Goal: Task Accomplishment & Management: Manage account settings

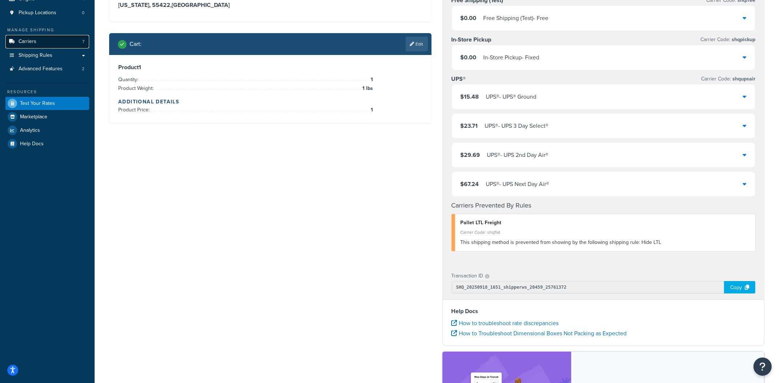
click at [43, 44] on link "Carriers 7" at bounding box center [47, 41] width 84 height 13
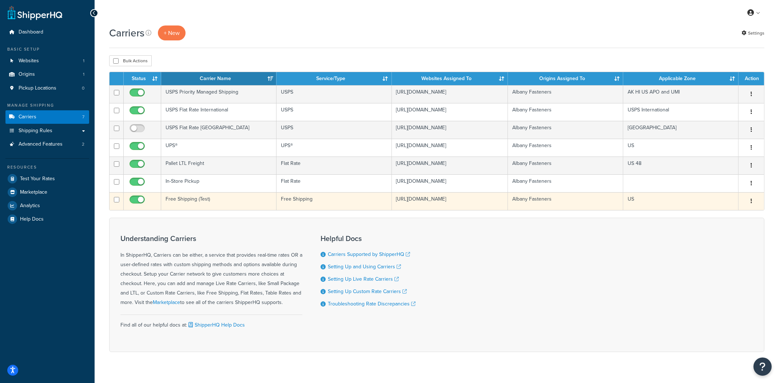
scroll to position [2, 0]
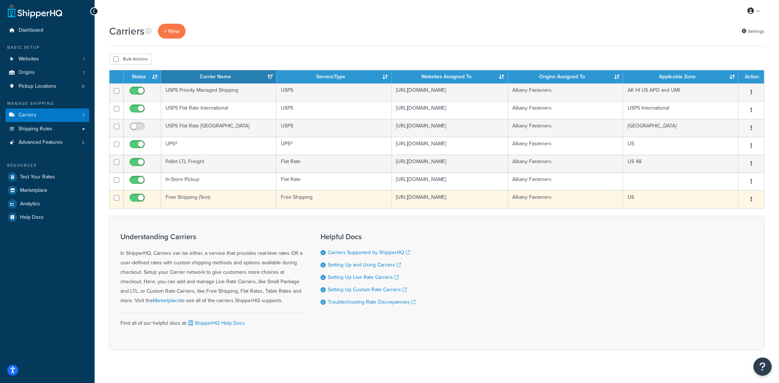
click at [134, 204] on input "checkbox" at bounding box center [138, 199] width 20 height 9
checkbox input "false"
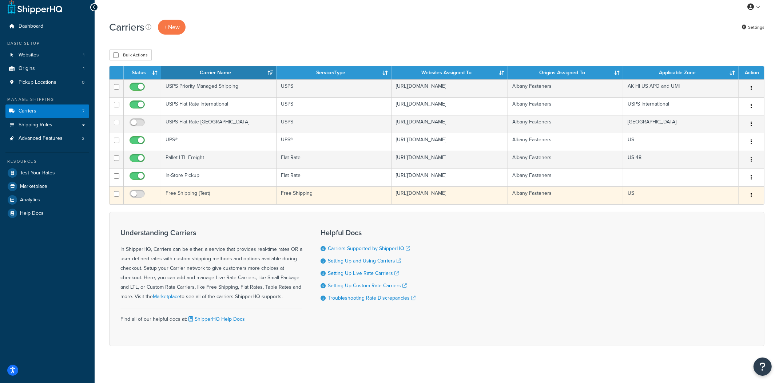
click at [755, 201] on button "button" at bounding box center [752, 196] width 10 height 12
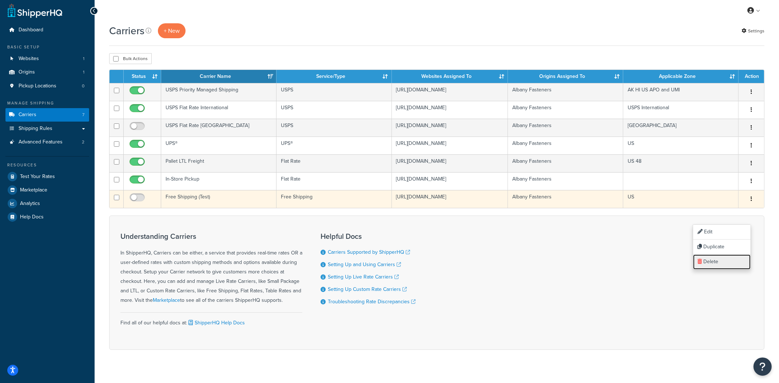
click at [718, 262] on link "Delete" at bounding box center [722, 261] width 58 height 15
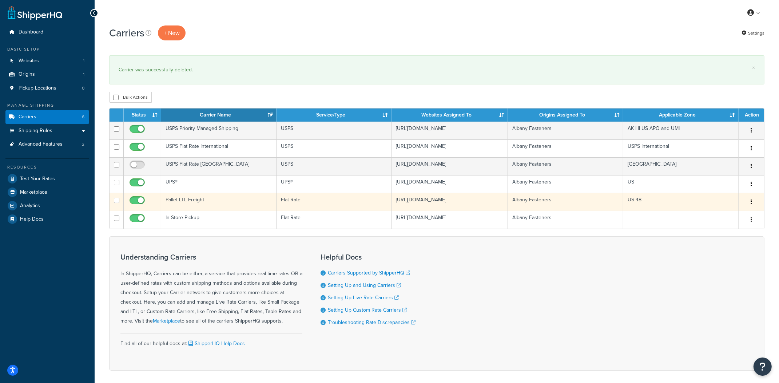
scroll to position [1, 0]
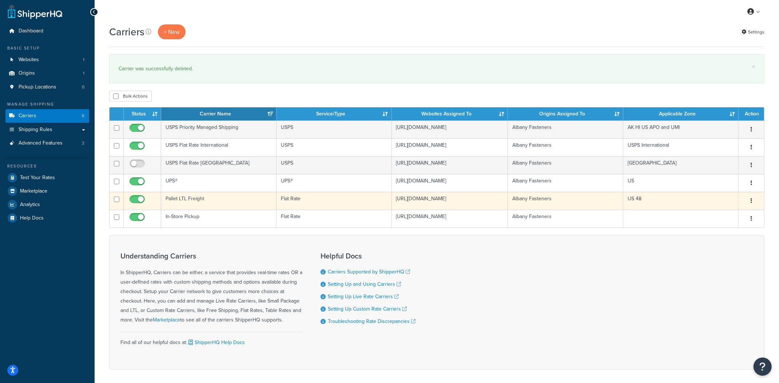
click at [192, 210] on td "Pallet LTL Freight" at bounding box center [218, 201] width 115 height 18
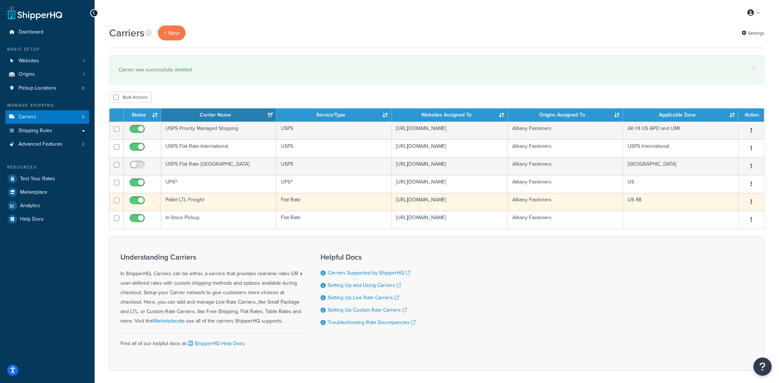
scroll to position [1, 0]
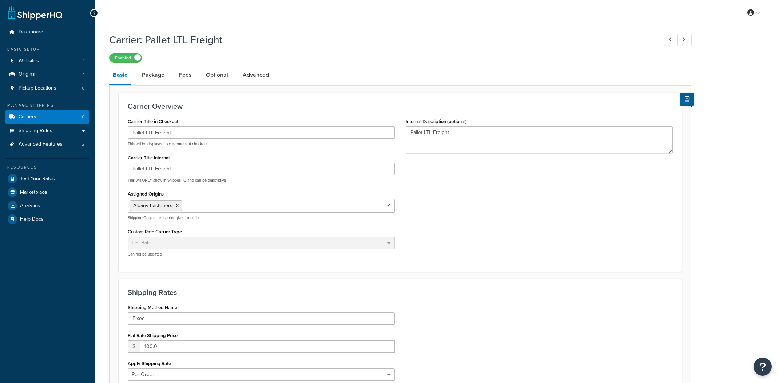
select select "flat"
click at [51, 134] on link "Shipping Rules" at bounding box center [47, 130] width 84 height 13
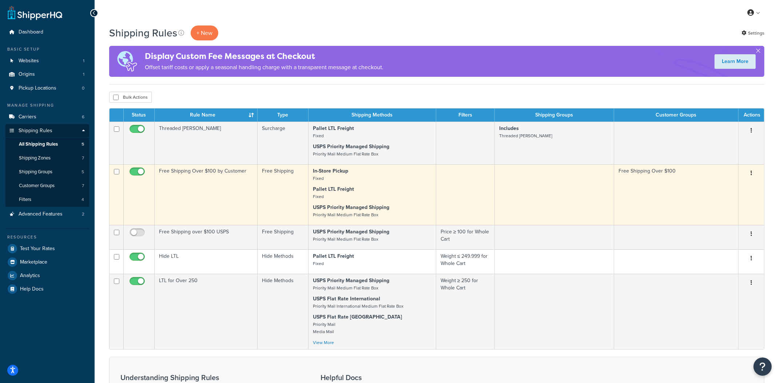
click at [136, 172] on input "checkbox" at bounding box center [138, 173] width 20 height 9
checkbox input "false"
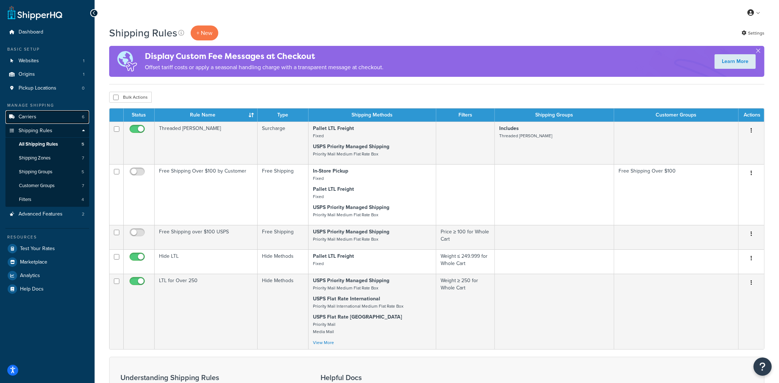
click at [31, 114] on span "Carriers" at bounding box center [28, 117] width 18 height 6
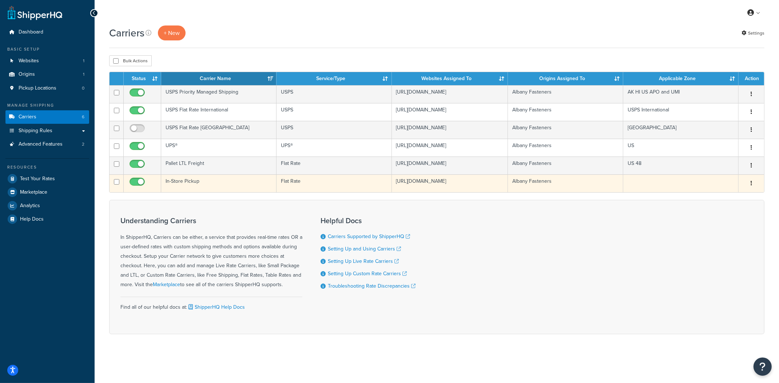
click at [184, 192] on td "In-Store Pickup" at bounding box center [218, 183] width 115 height 18
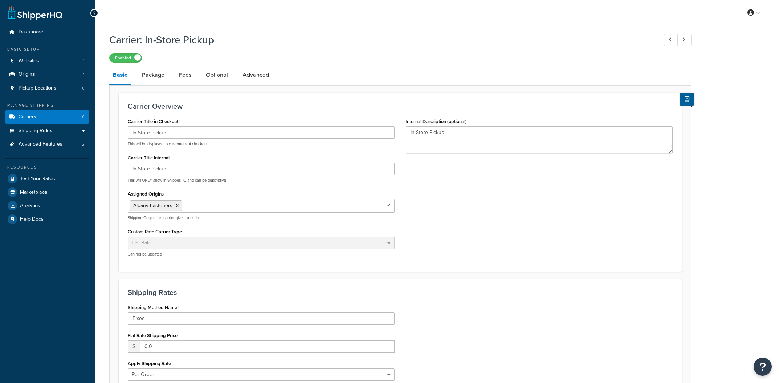
select select "flat"
click at [135, 322] on input "Fixed" at bounding box center [261, 318] width 267 height 12
paste input "(at our warehouse in Edison, NJ)"
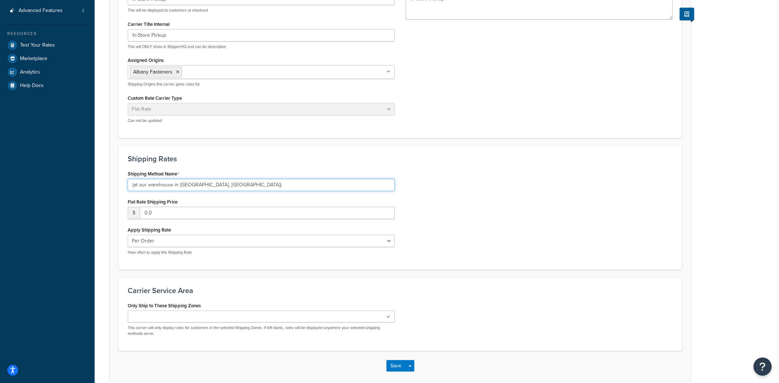
scroll to position [170, 0]
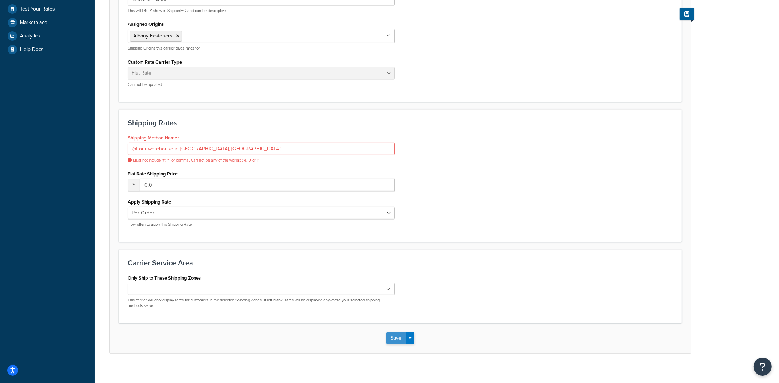
click at [399, 333] on div "Save Save Dropdown Save and Edit" at bounding box center [401, 338] width 582 height 30
click at [196, 151] on input "(at our warehouse in Edison, NJ)" at bounding box center [261, 149] width 267 height 12
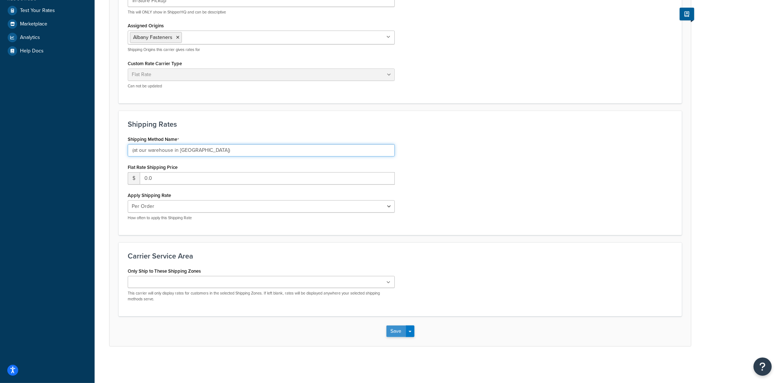
type input "(at our warehouse in Edison NJ)"
click at [396, 331] on button "Save" at bounding box center [397, 331] width 20 height 12
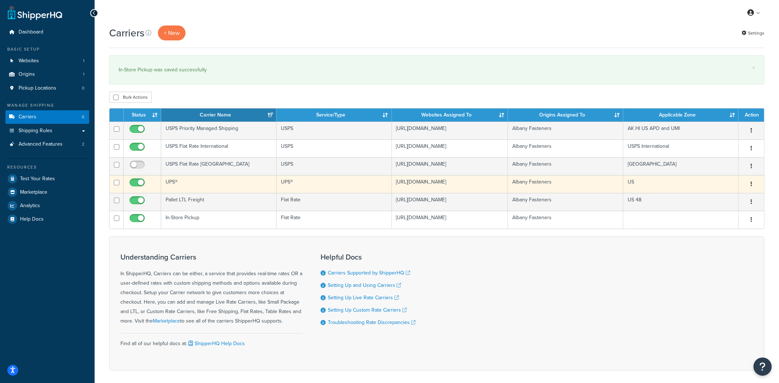
click at [753, 190] on button "button" at bounding box center [752, 184] width 10 height 12
click at [702, 209] on icon at bounding box center [700, 208] width 5 height 5
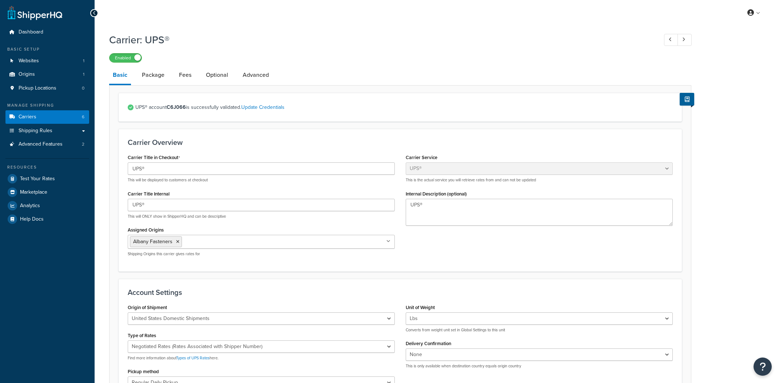
select select "ups"
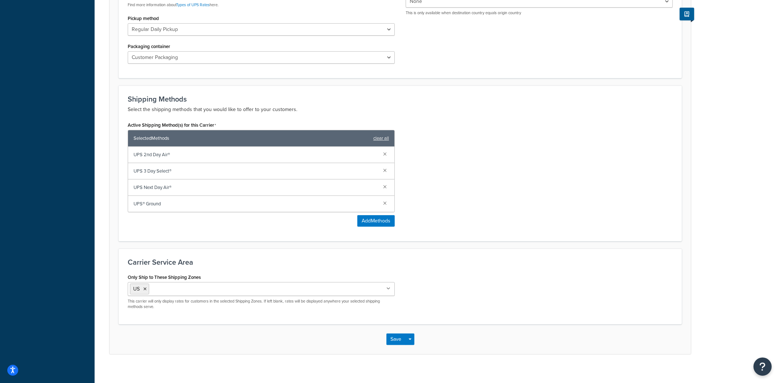
scroll to position [363, 0]
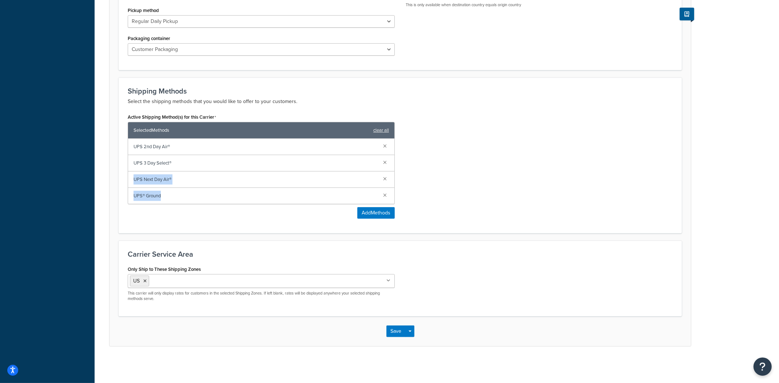
drag, startPoint x: 195, startPoint y: 197, endPoint x: 197, endPoint y: 171, distance: 26.2
click at [197, 171] on div "UPS 2nd Day Air® UPS 3 Day Select® UPS Next Day Air® UPS® Ground" at bounding box center [261, 171] width 266 height 65
click at [375, 213] on button "Add Methods" at bounding box center [375, 213] width 37 height 12
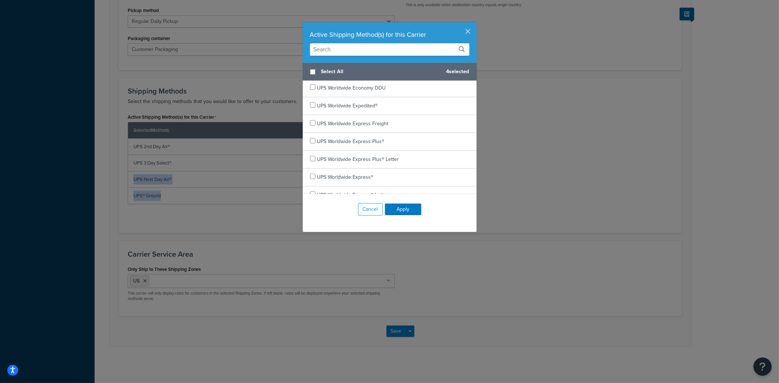
scroll to position [424, 0]
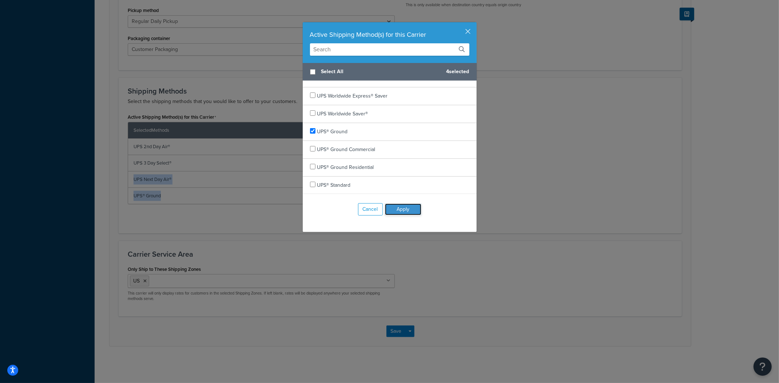
click at [414, 208] on button "Apply" at bounding box center [403, 209] width 36 height 12
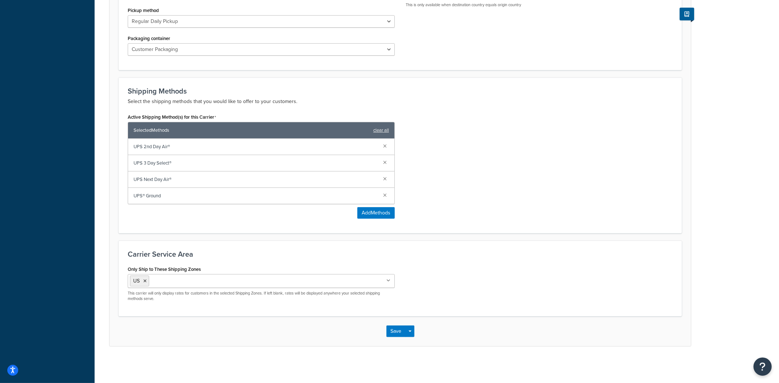
click at [448, 205] on div "Active Shipping Method(s) for this Carrier Selected Methods clear all UPS 2nd D…" at bounding box center [400, 168] width 556 height 112
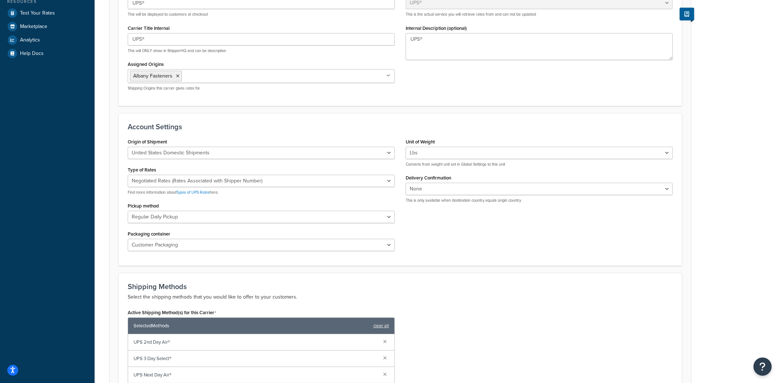
scroll to position [164, 0]
